Goal: Navigation & Orientation: Find specific page/section

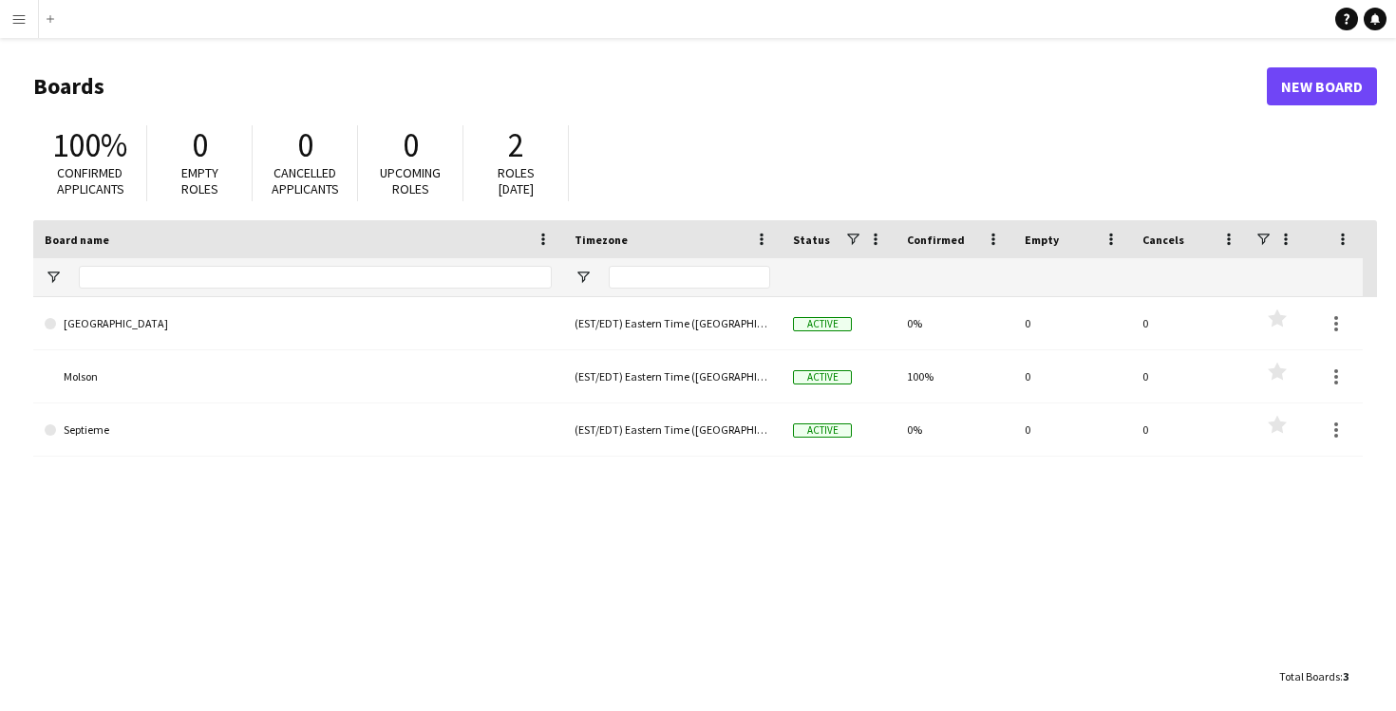
click at [696, 162] on div "100% Confirmed applicants 0 Empty roles 0 Cancelled applicants 0 Upcoming roles…" at bounding box center [705, 168] width 1344 height 104
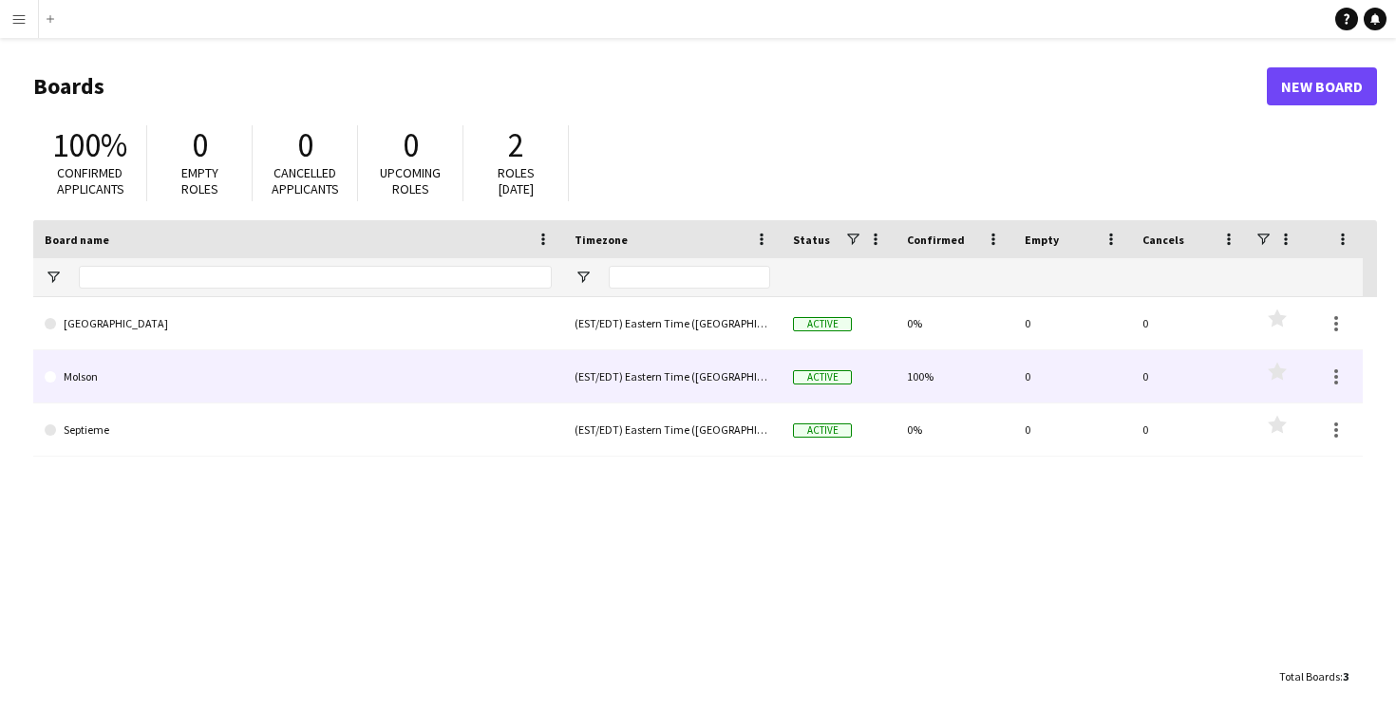
click at [538, 384] on link "Molson" at bounding box center [298, 376] width 507 height 53
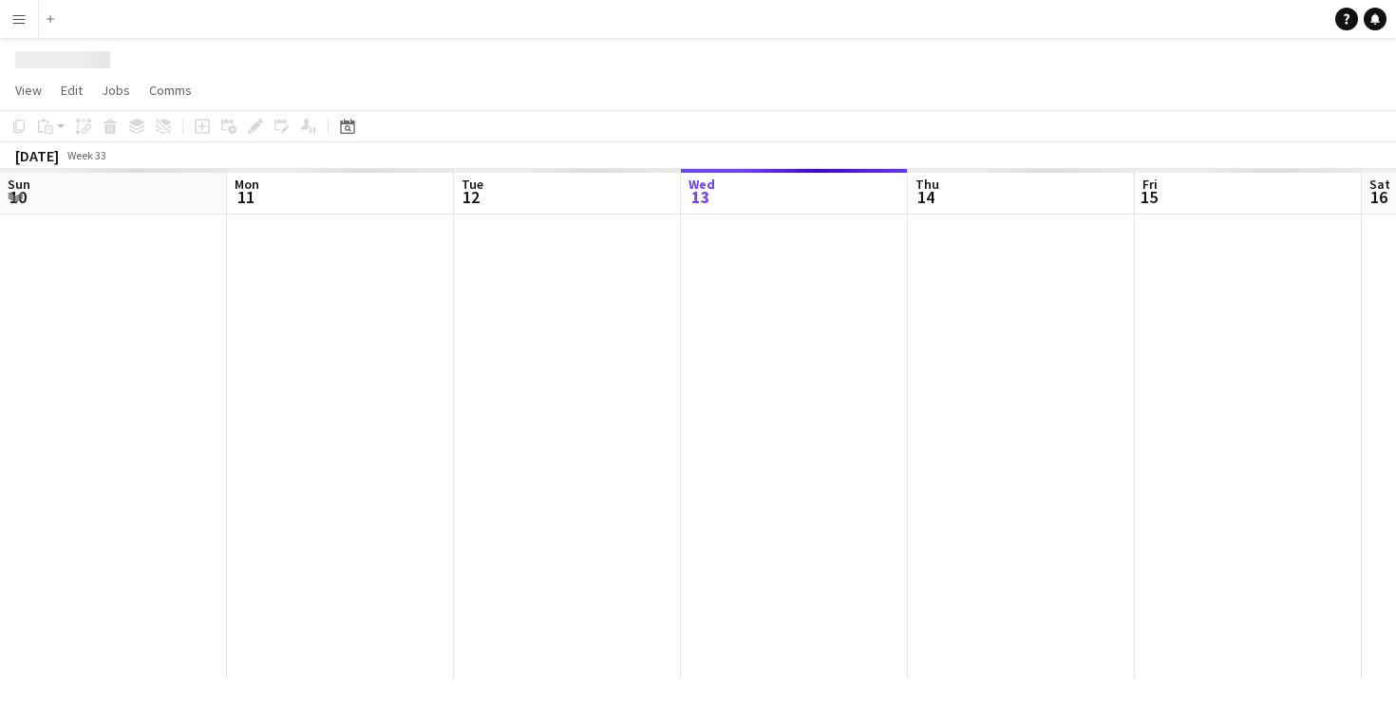
scroll to position [0, 454]
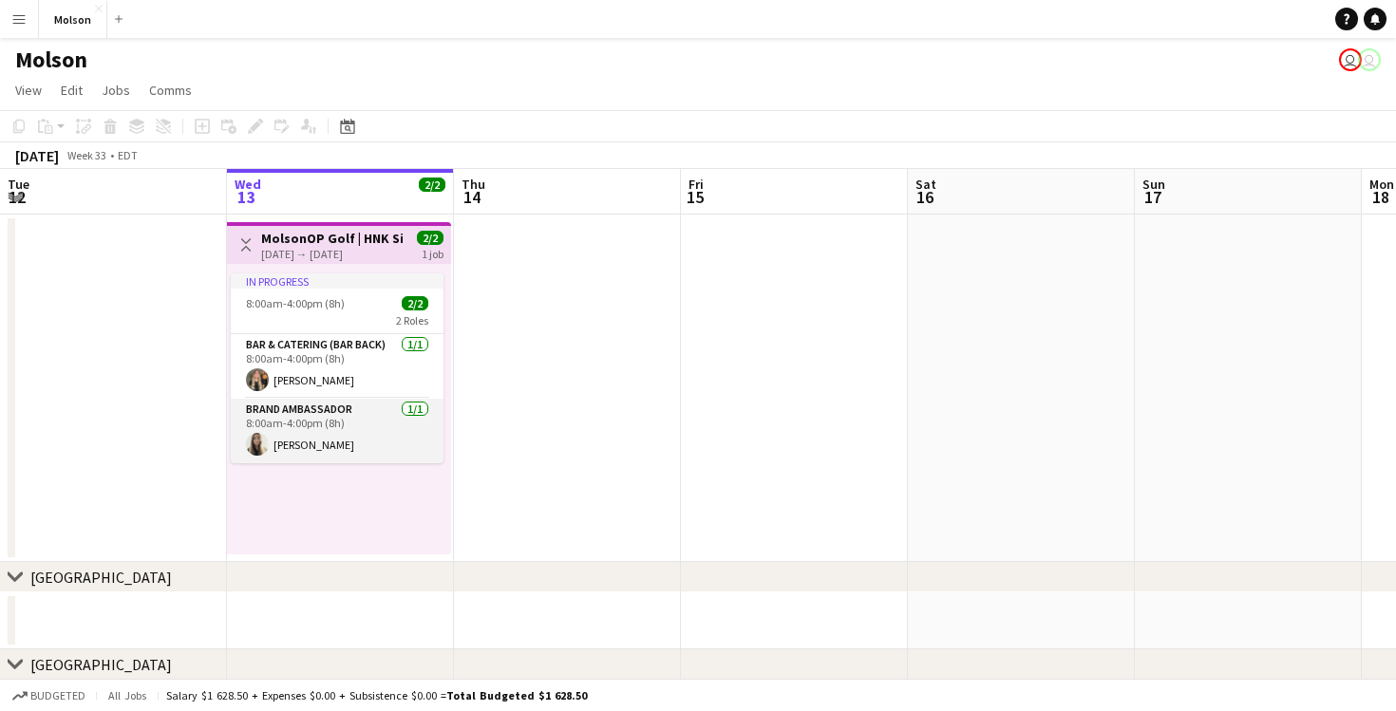
click at [320, 445] on app-card-role "Brand Ambassador [DATE] 8:00am-4:00pm (8h) [PERSON_NAME]" at bounding box center [337, 431] width 213 height 65
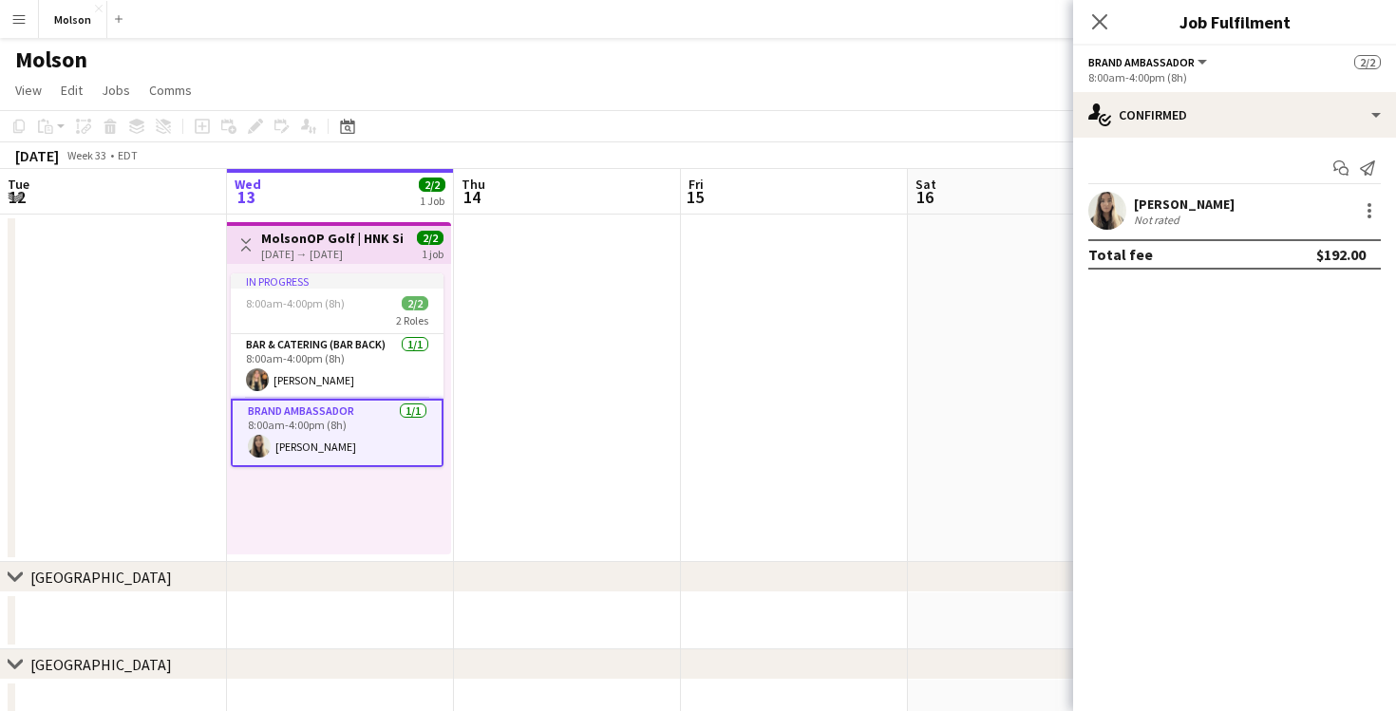
click at [1116, 2] on div "Close pop-in" at bounding box center [1099, 22] width 53 height 44
click at [1112, 11] on div "Close pop-in" at bounding box center [1099, 22] width 53 height 44
click at [1100, 26] on icon "Close pop-in" at bounding box center [1099, 21] width 15 height 15
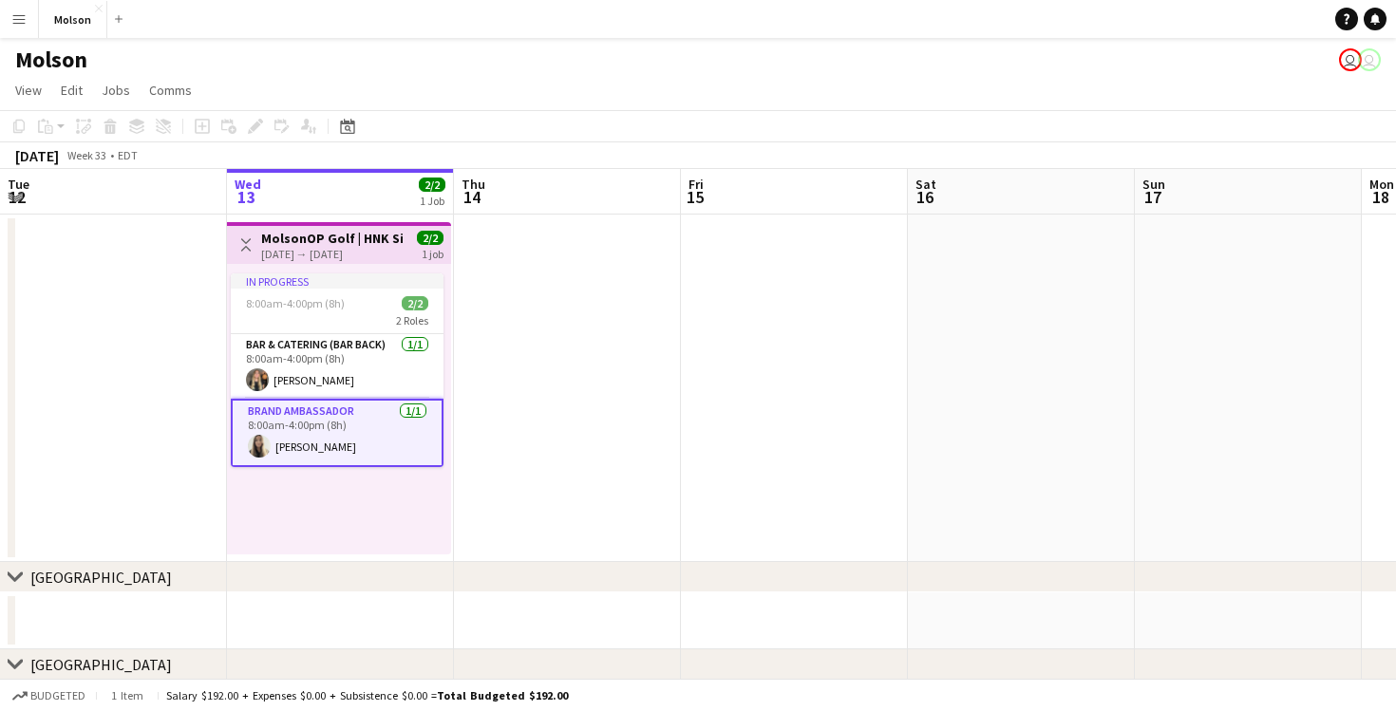
click at [312, 234] on h3 "MolsonOP Golf | HNK Silver ([GEOGRAPHIC_DATA], [GEOGRAPHIC_DATA])" at bounding box center [332, 238] width 142 height 17
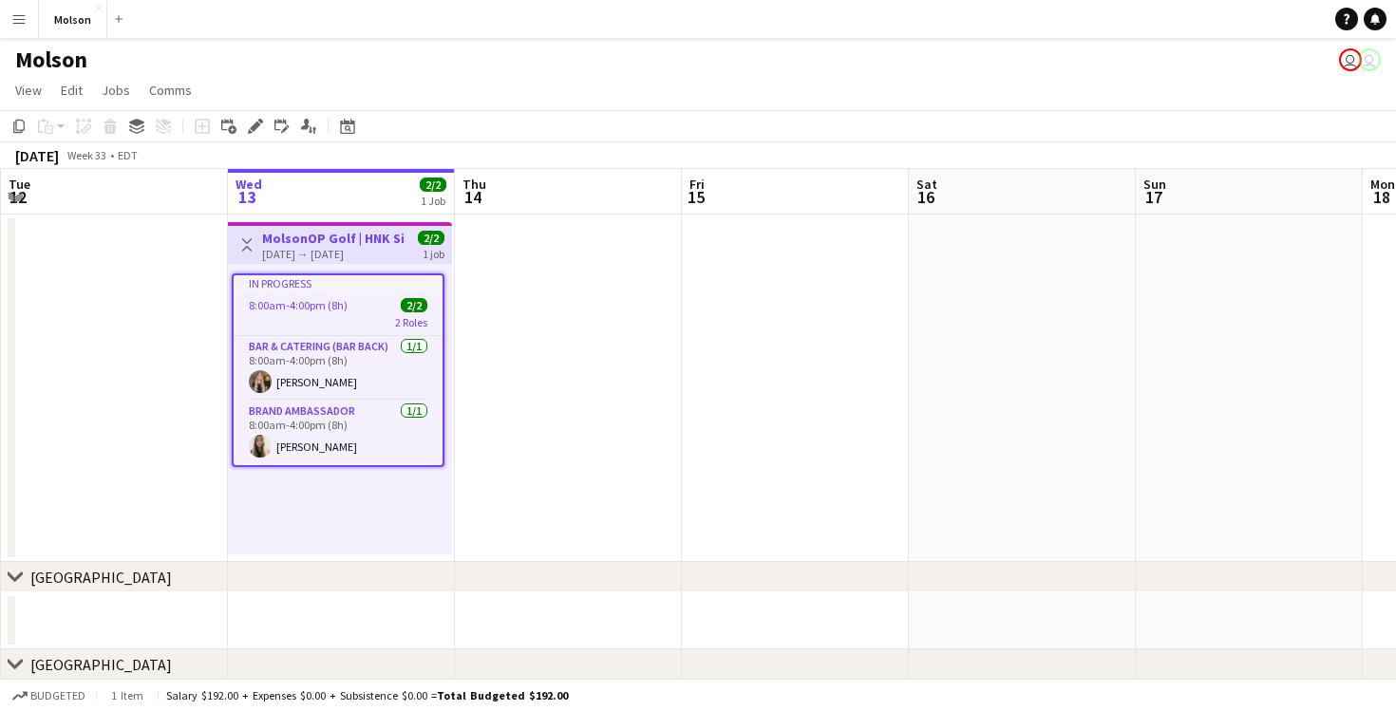
click at [312, 234] on h3 "MolsonOP Golf | HNK Silver ([GEOGRAPHIC_DATA], [GEOGRAPHIC_DATA])" at bounding box center [333, 238] width 142 height 17
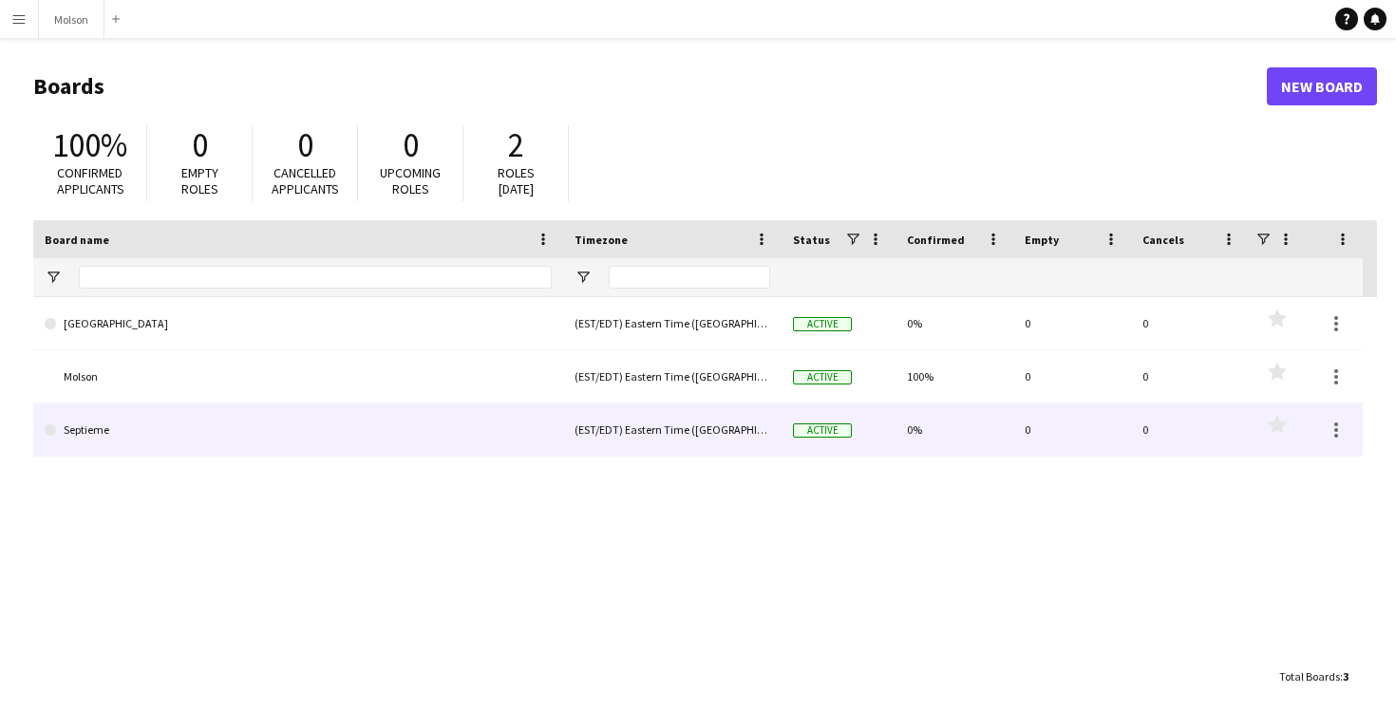
click at [300, 428] on link "Septieme" at bounding box center [298, 430] width 507 height 53
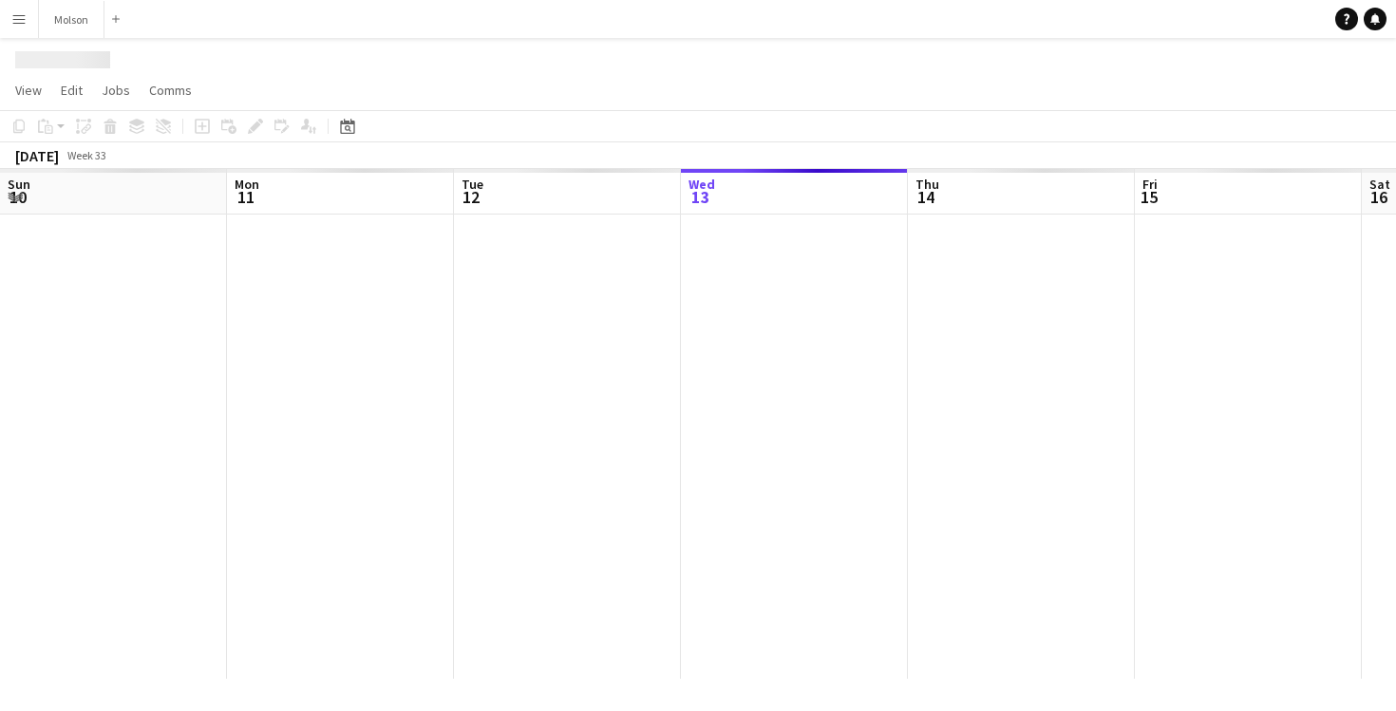
scroll to position [0, 454]
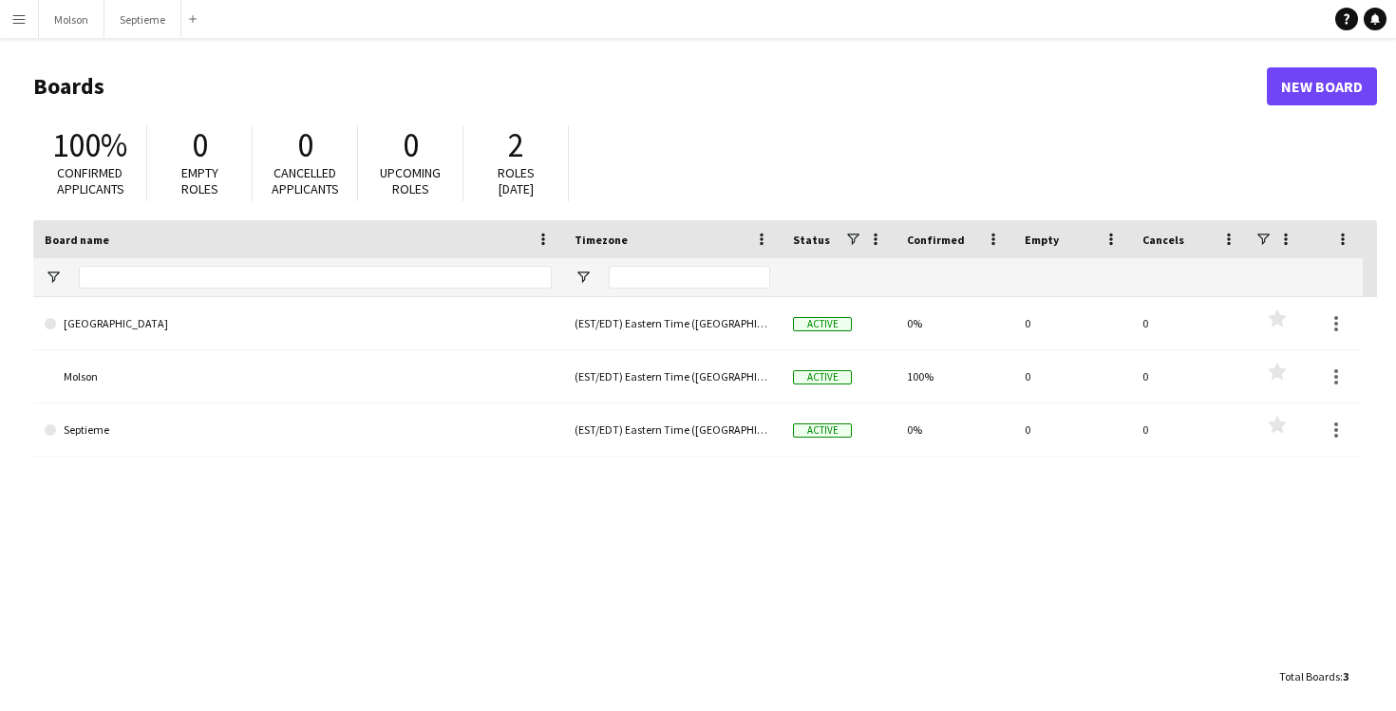
click at [748, 131] on div "100% Confirmed applicants 0 Empty roles 0 Cancelled applicants 0 Upcoming roles…" at bounding box center [705, 168] width 1344 height 104
click at [693, 91] on h1 "Boards" at bounding box center [650, 86] width 1234 height 28
